Goal: Transaction & Acquisition: Obtain resource

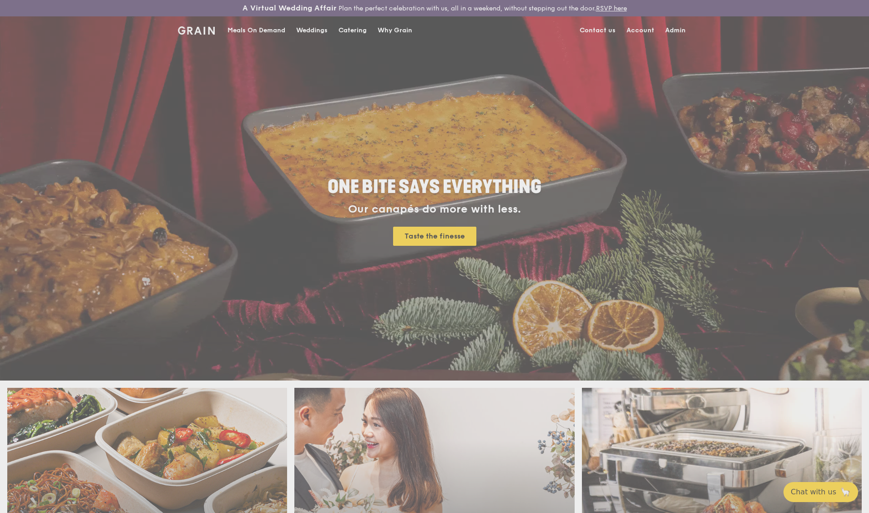
click at [358, 31] on div "Weddings by Grain presents Plan the perfect celebration with us, all in a weeke…" at bounding box center [434, 256] width 869 height 513
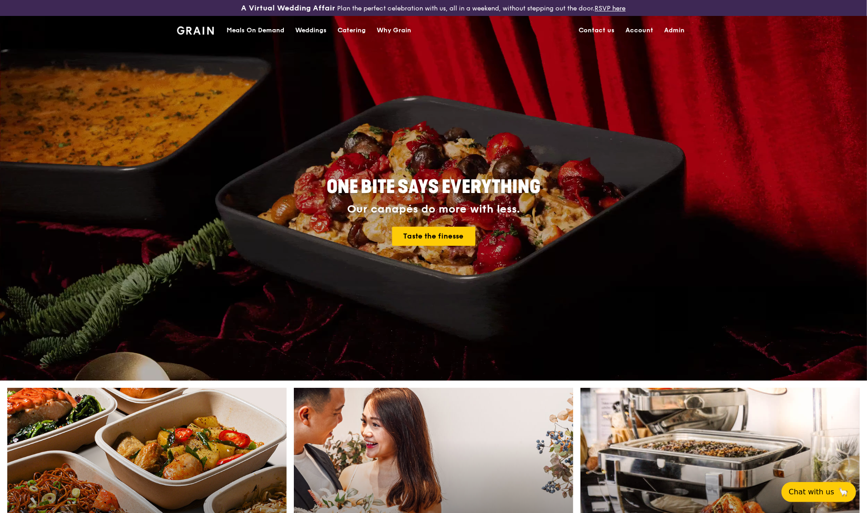
click at [358, 31] on div "Catering" at bounding box center [352, 30] width 28 height 27
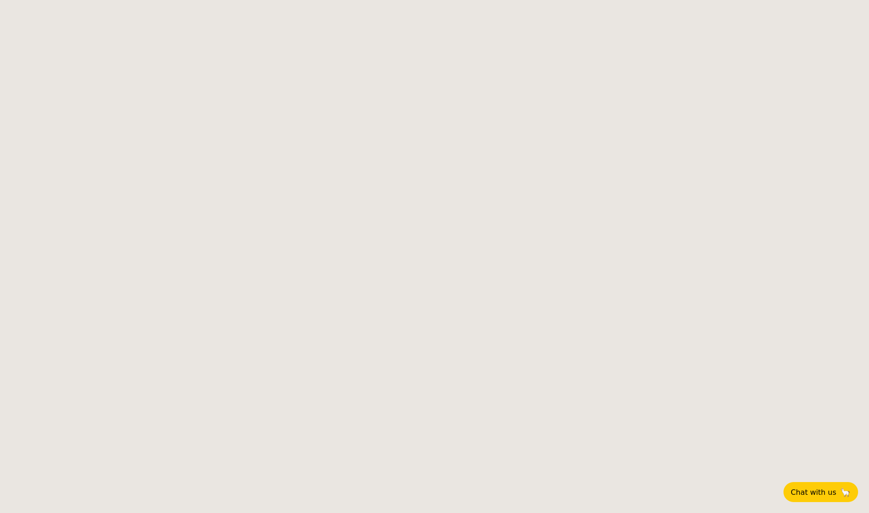
select select
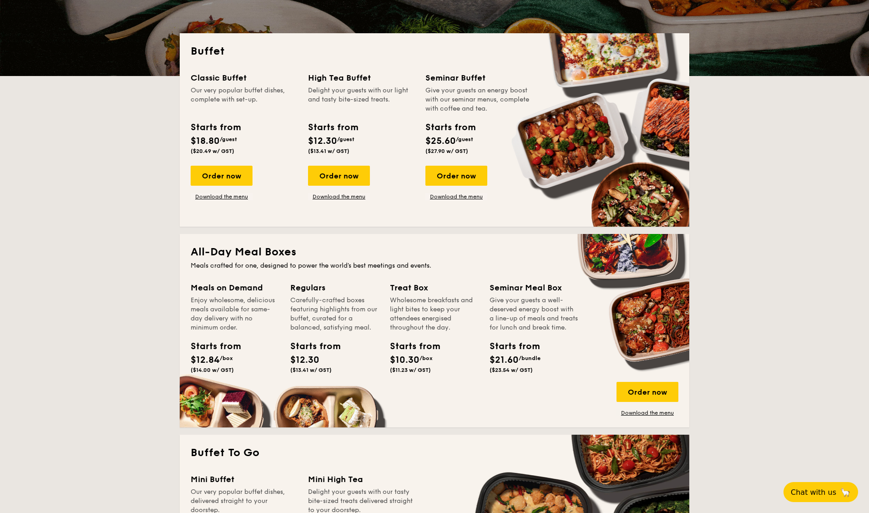
scroll to position [198, 0]
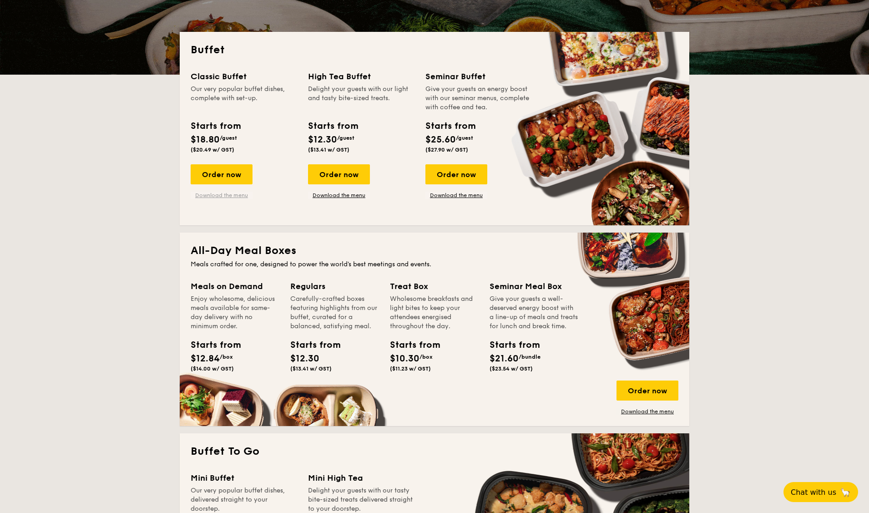
click at [237, 193] on link "Download the menu" at bounding box center [222, 195] width 62 height 7
